Goal: Download file/media

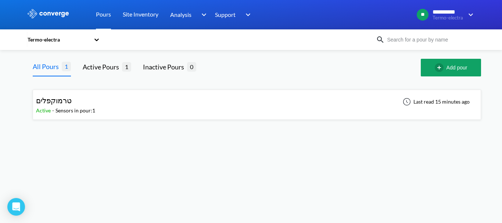
click at [139, 103] on div "טרמוקפלים Active - Sensors in pour: 1 Last read 15 minutes ago" at bounding box center [257, 105] width 442 height 24
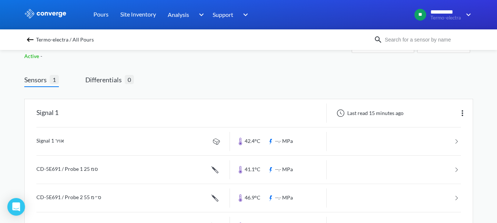
scroll to position [56, 0]
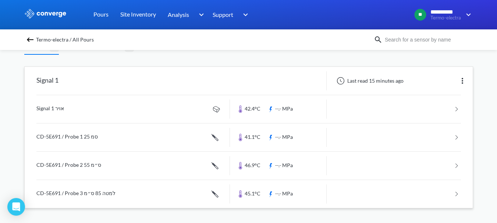
click at [286, 109] on link at bounding box center [248, 109] width 424 height 28
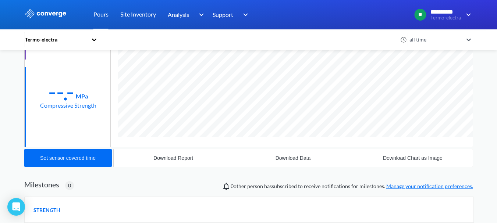
scroll to position [147, 0]
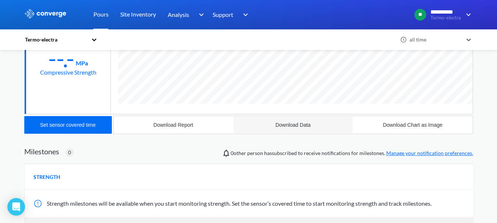
click at [289, 123] on div "Download Data" at bounding box center [292, 125] width 35 height 6
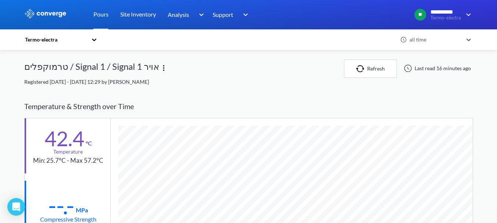
scroll to position [388, 448]
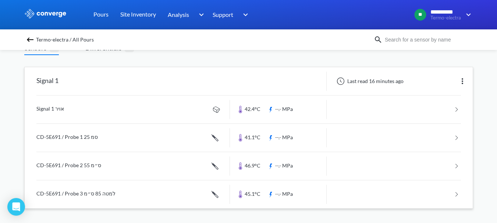
scroll to position [56, 0]
click at [256, 136] on link at bounding box center [248, 138] width 424 height 28
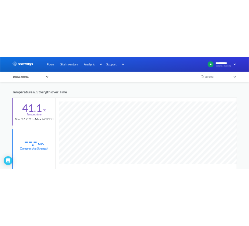
scroll to position [110, 0]
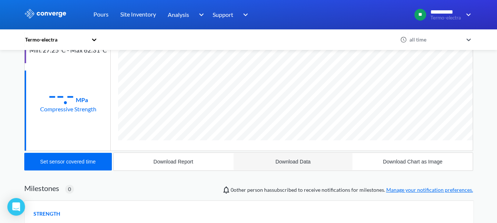
click at [290, 160] on div "Download Data" at bounding box center [292, 162] width 35 height 6
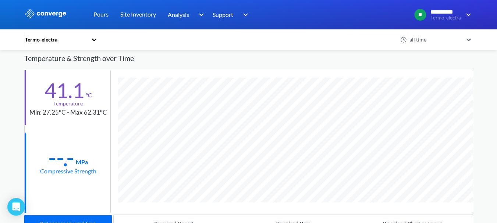
scroll to position [0, 0]
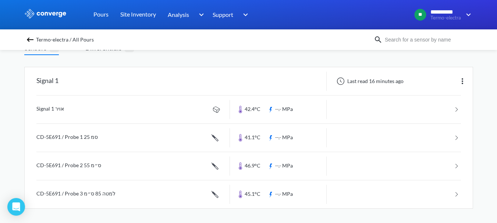
scroll to position [56, 0]
click at [255, 165] on link at bounding box center [248, 166] width 424 height 28
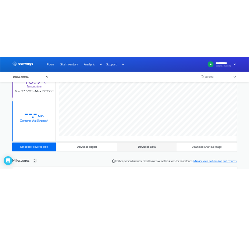
scroll to position [110, 0]
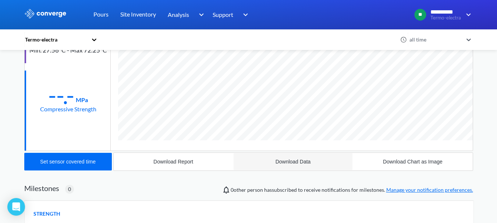
click at [285, 162] on div "Download Data" at bounding box center [292, 162] width 35 height 6
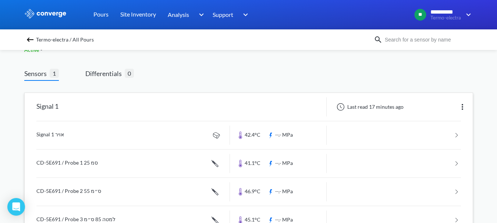
scroll to position [56, 0]
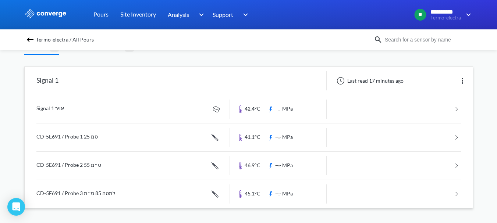
click at [275, 195] on link at bounding box center [248, 194] width 424 height 28
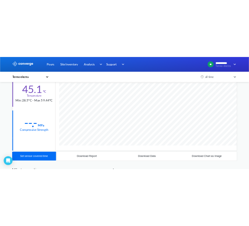
scroll to position [147, 0]
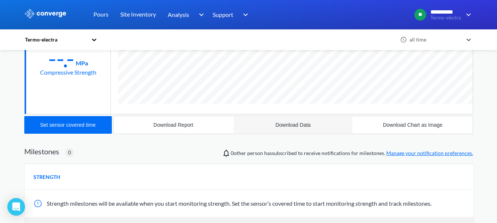
click at [296, 122] on button "Download Data" at bounding box center [292, 125] width 119 height 18
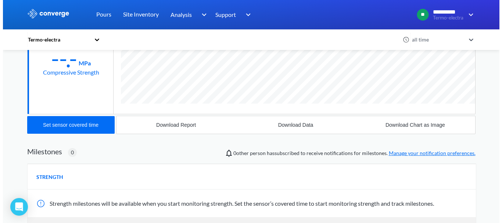
scroll to position [0, 0]
